Goal: Task Accomplishment & Management: Manage account settings

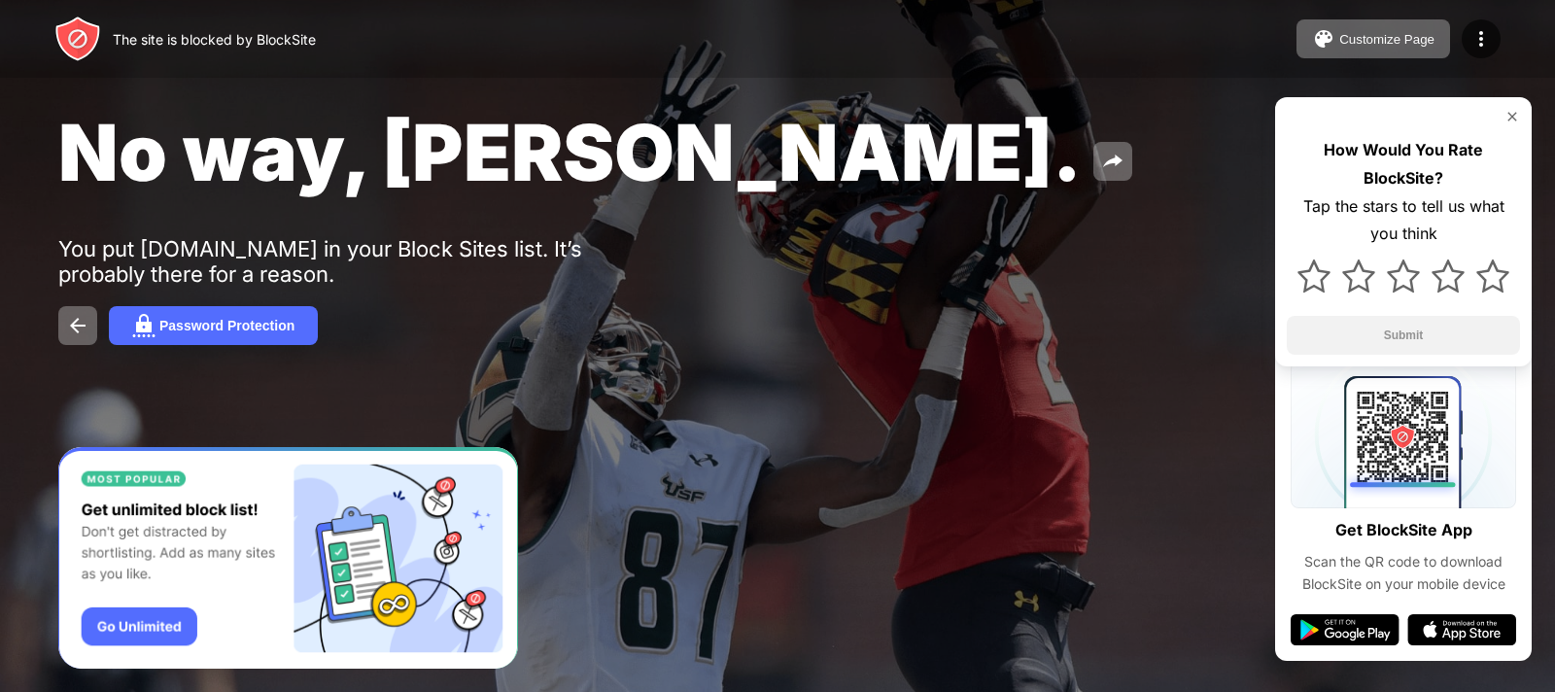
click at [1506, 120] on img at bounding box center [1512, 117] width 16 height 16
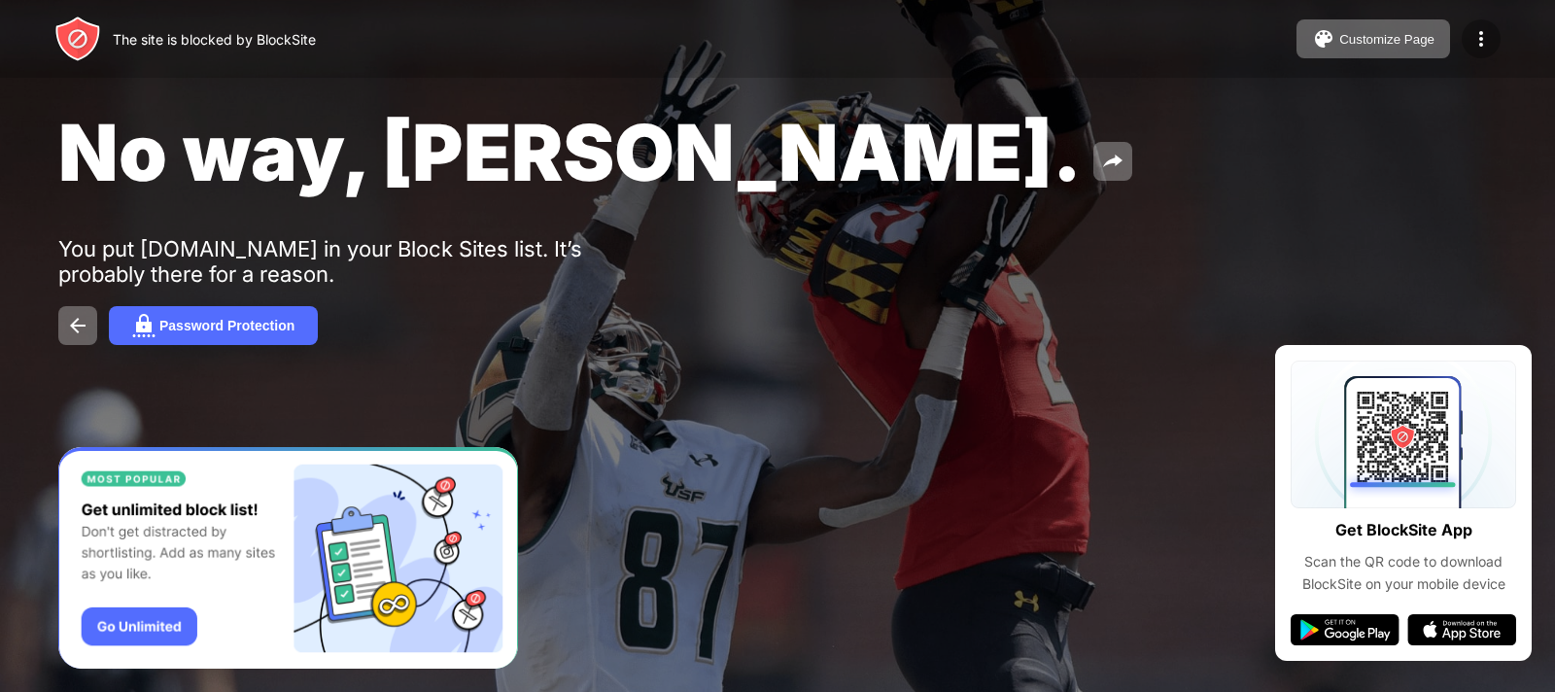
click at [1483, 35] on img at bounding box center [1480, 38] width 23 height 23
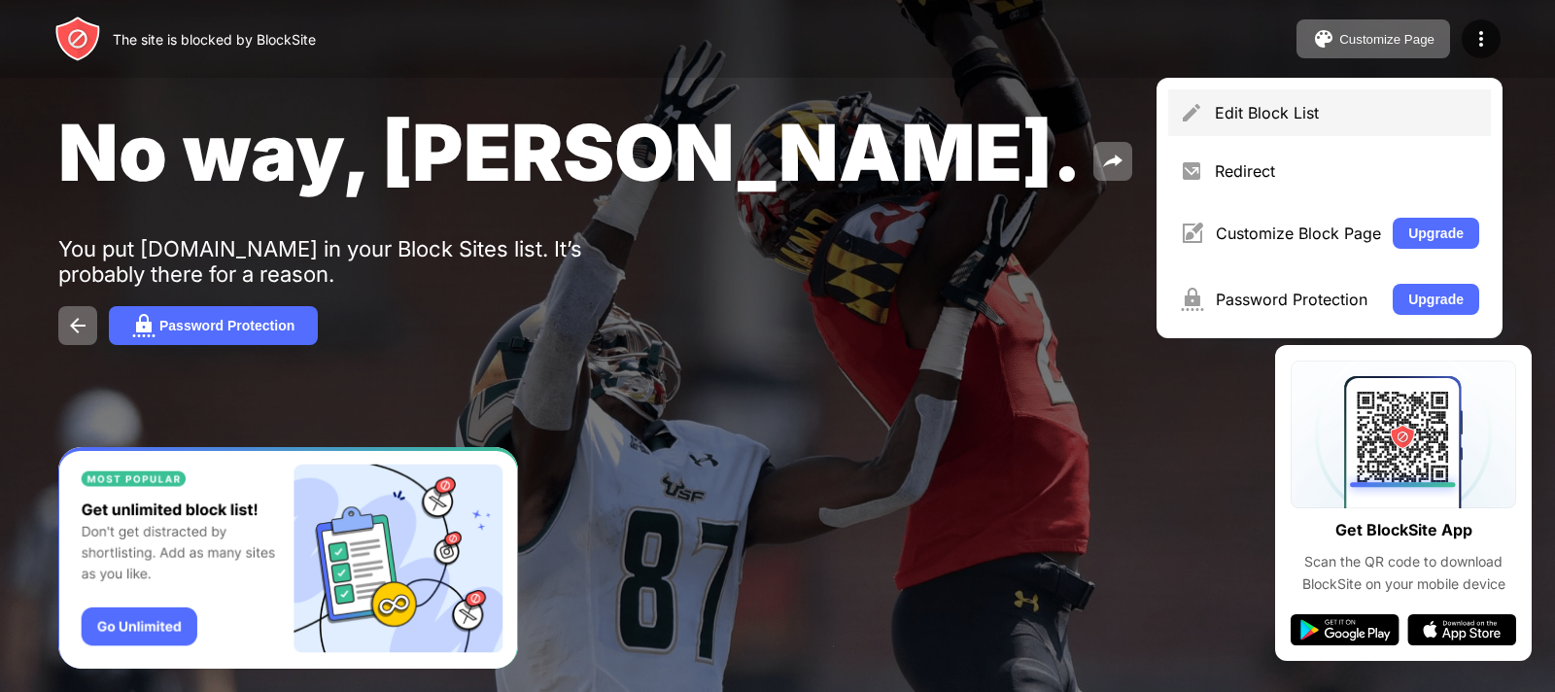
click at [1344, 94] on div "Edit Block List" at bounding box center [1329, 112] width 323 height 47
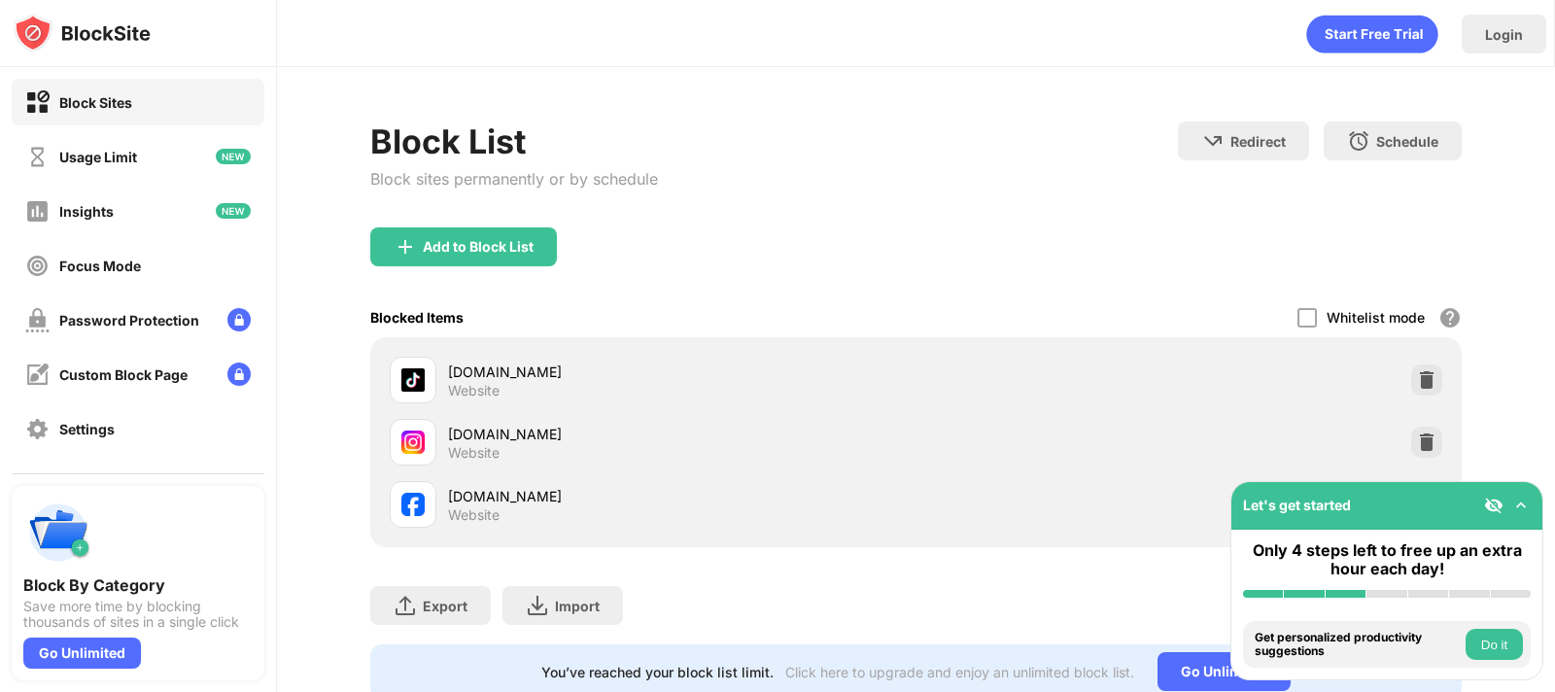
scroll to position [76, 0]
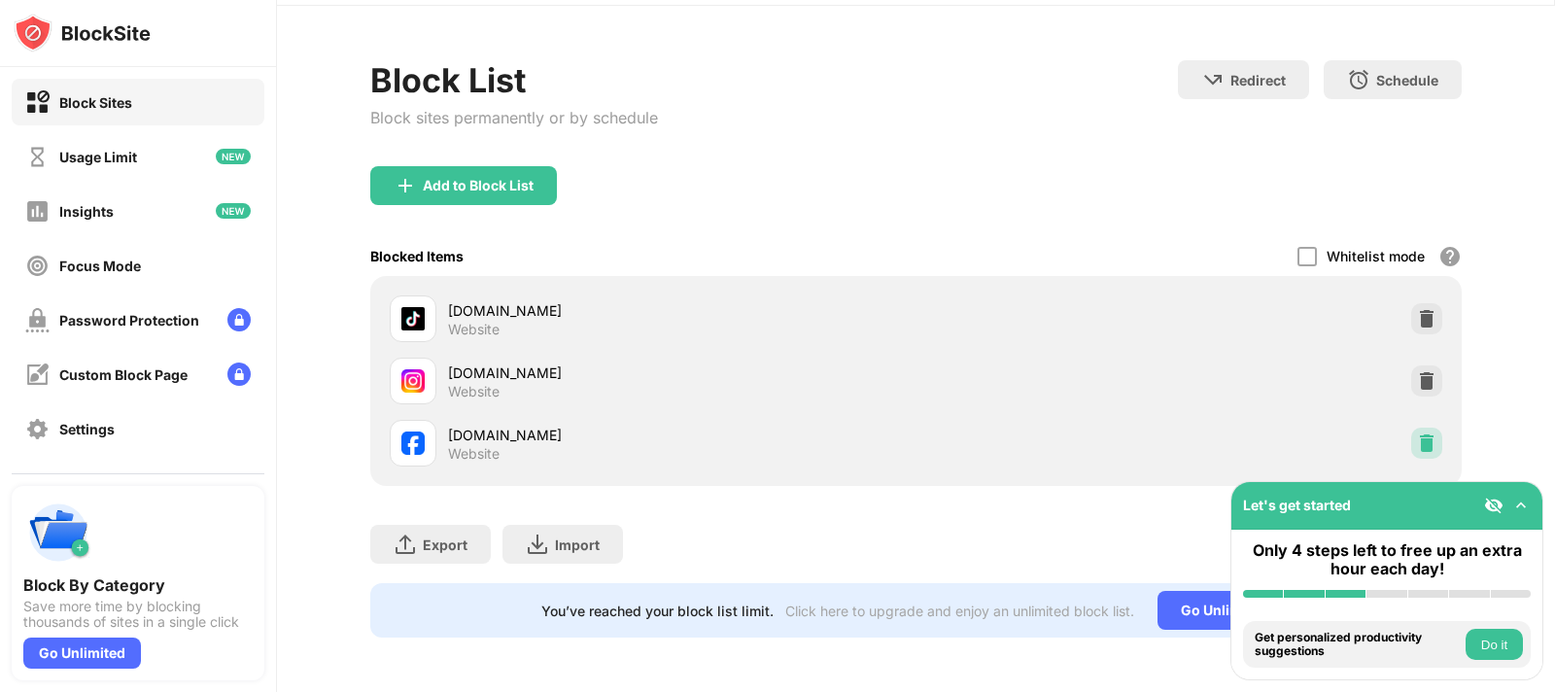
click at [1417, 433] on img at bounding box center [1426, 442] width 19 height 19
